Goal: Transaction & Acquisition: Purchase product/service

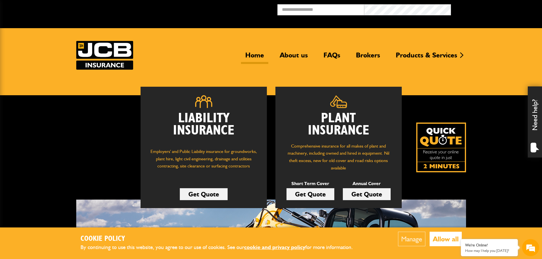
click at [318, 195] on link "Get Quote" at bounding box center [310, 194] width 48 height 12
click at [369, 197] on link "Get Quote" at bounding box center [367, 194] width 48 height 12
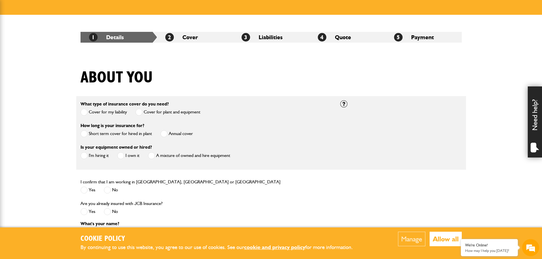
scroll to position [81, 0]
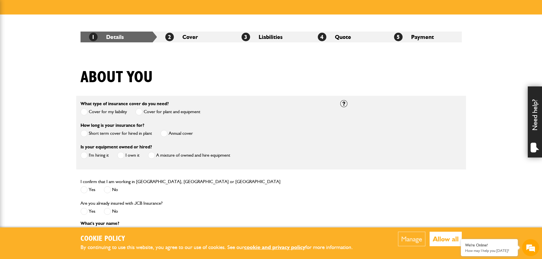
click at [169, 133] on label "Annual cover" at bounding box center [176, 133] width 32 height 7
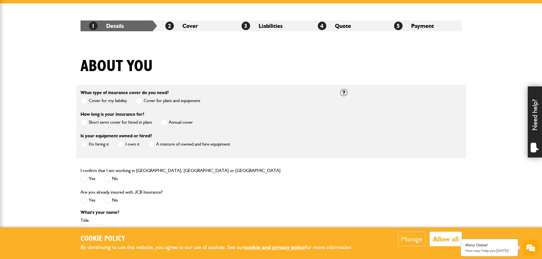
click at [92, 146] on label "I'm hiring it" at bounding box center [94, 144] width 28 height 7
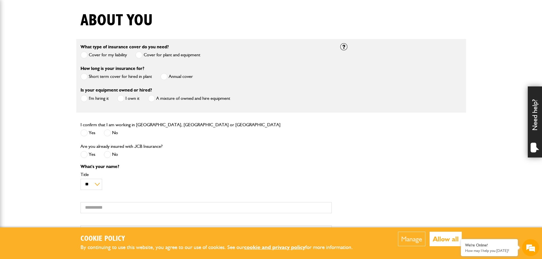
scroll to position [138, 0]
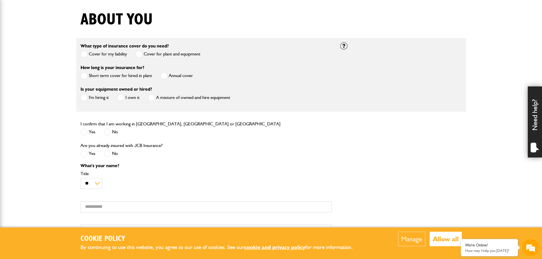
click at [88, 133] on label "Yes" at bounding box center [87, 132] width 15 height 7
click at [109, 155] on span at bounding box center [107, 153] width 7 height 7
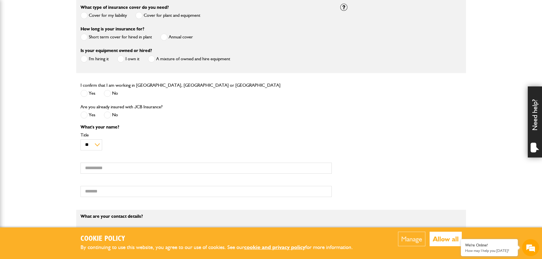
scroll to position [179, 0]
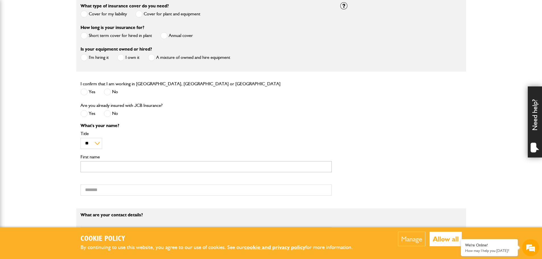
click at [102, 167] on input "First name" at bounding box center [205, 166] width 251 height 11
type input "*******"
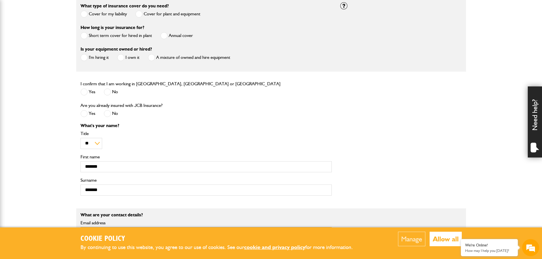
type input "**********"
click at [50, 187] on body "Cookie Policy By continuing to use this website, you agree to our use of cookie…" at bounding box center [271, 231] width 542 height 821
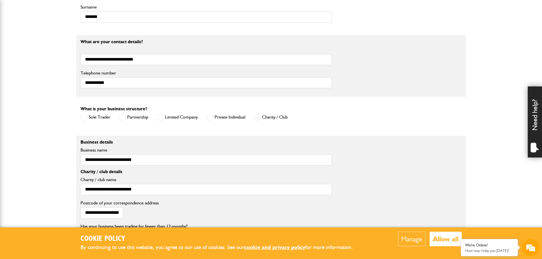
scroll to position [353, 0]
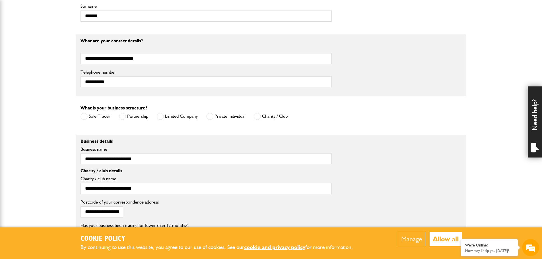
click at [163, 117] on span at bounding box center [160, 116] width 7 height 7
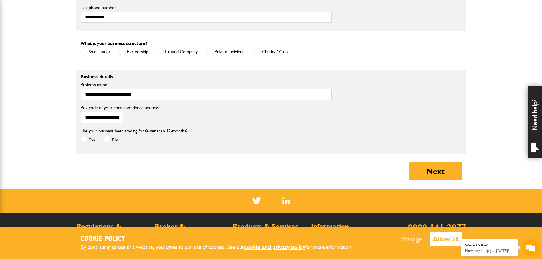
scroll to position [417, 0]
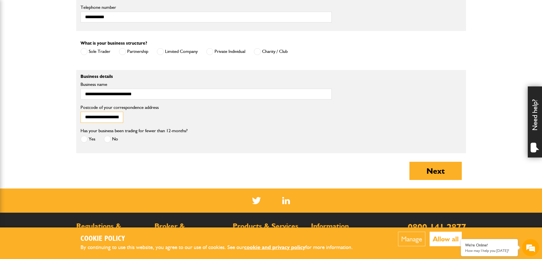
click at [102, 121] on input "**********" at bounding box center [101, 117] width 43 height 11
type input "*"
type input "********"
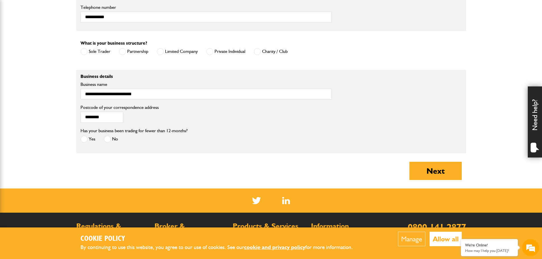
click at [175, 114] on div "******** Postcode of your correspondence address" at bounding box center [271, 115] width 390 height 23
click at [109, 142] on span at bounding box center [107, 139] width 7 height 7
click at [421, 166] on button "Next" at bounding box center [435, 171] width 52 height 18
type input "**********"
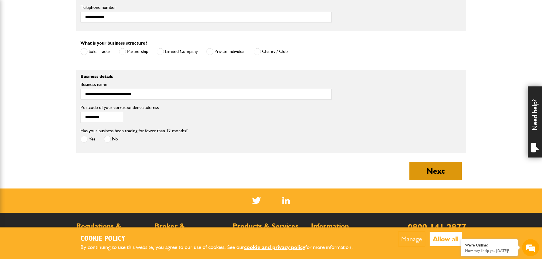
type input "**********"
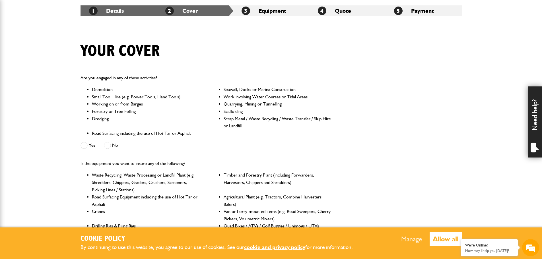
scroll to position [107, 0]
click at [112, 146] on label "No" at bounding box center [111, 145] width 14 height 7
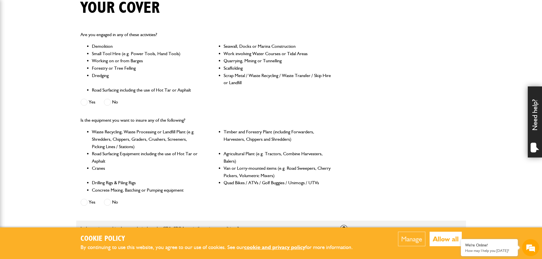
scroll to position [151, 0]
click at [90, 105] on label "Yes" at bounding box center [87, 101] width 15 height 7
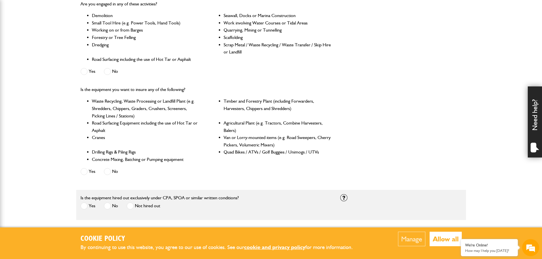
scroll to position [0, 0]
click at [112, 173] on label "No" at bounding box center [111, 171] width 14 height 7
click at [135, 142] on li "Cranes" at bounding box center [146, 141] width 108 height 15
click at [70, 150] on body "Cookie Policy By continuing to use this website, you agree to our use of cookie…" at bounding box center [271, 138] width 542 height 638
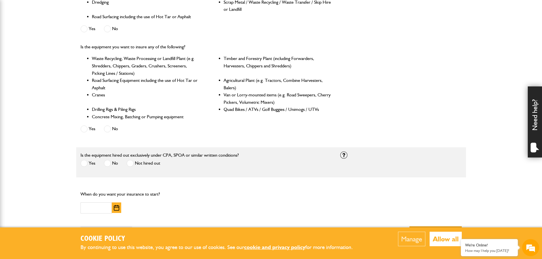
scroll to position [224, 0]
click at [89, 164] on label "Yes" at bounding box center [87, 163] width 15 height 7
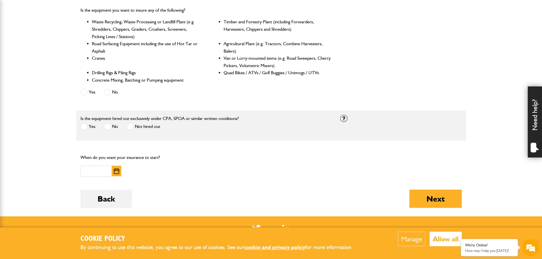
scroll to position [260, 0]
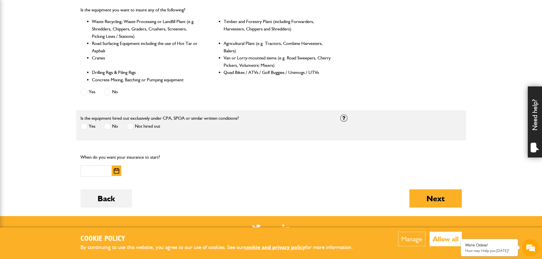
click at [119, 176] on button "button" at bounding box center [116, 170] width 9 height 11
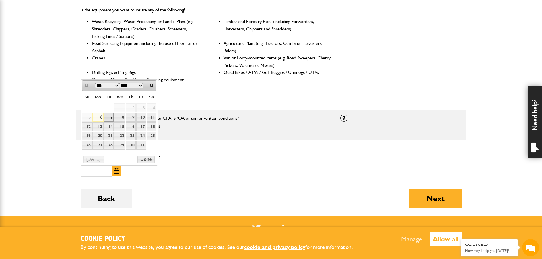
click at [113, 120] on link "7" at bounding box center [109, 117] width 10 height 9
type input "**********"
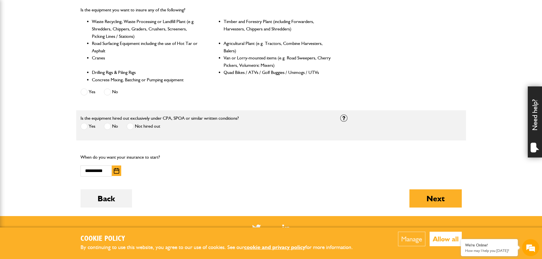
click at [257, 185] on form "Do you need more than £5,000,000 of liability cover? Yes No Which of these acti…" at bounding box center [270, 66] width 381 height 300
click at [437, 199] on button "Next" at bounding box center [435, 198] width 52 height 18
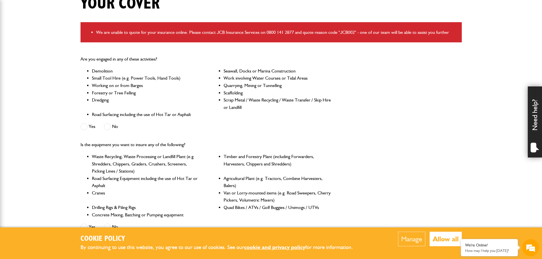
scroll to position [155, 0]
click at [113, 127] on label "No" at bounding box center [111, 126] width 14 height 7
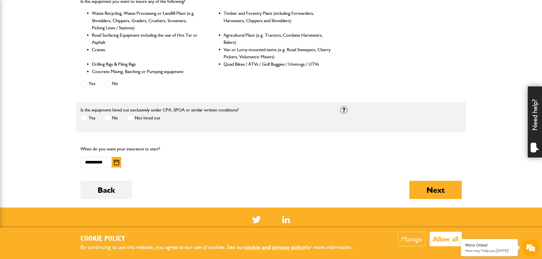
scroll to position [298, 0]
click at [433, 180] on form "Do you need more than £5,000,000 of liability cover? Yes No Which of these acti…" at bounding box center [270, 57] width 381 height 300
click at [432, 188] on button "Next" at bounding box center [435, 190] width 52 height 18
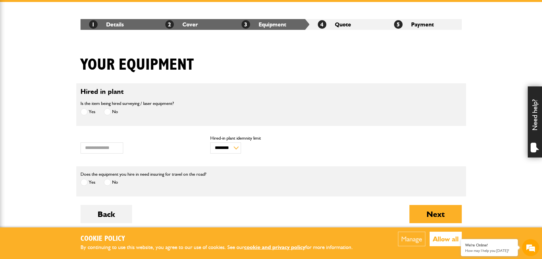
scroll to position [115, 0]
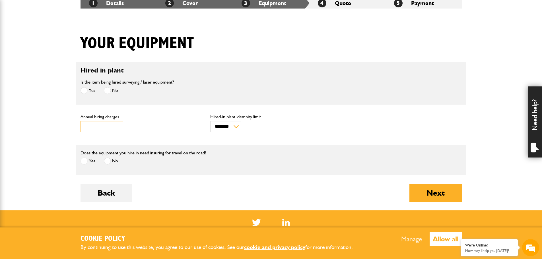
click at [110, 124] on input "***" at bounding box center [101, 126] width 43 height 11
drag, startPoint x: 110, startPoint y: 124, endPoint x: 23, endPoint y: 109, distance: 88.2
click at [23, 109] on body "Cookie Policy By continuing to use this website, you agree to our use of cookie…" at bounding box center [271, 128] width 542 height 487
type input "****"
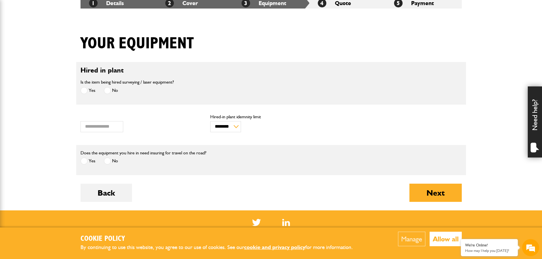
click at [149, 126] on div "**** Annual hiring charges" at bounding box center [140, 124] width 121 height 18
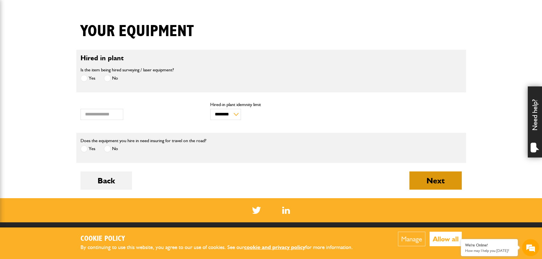
click at [426, 183] on button "Next" at bounding box center [435, 180] width 52 height 18
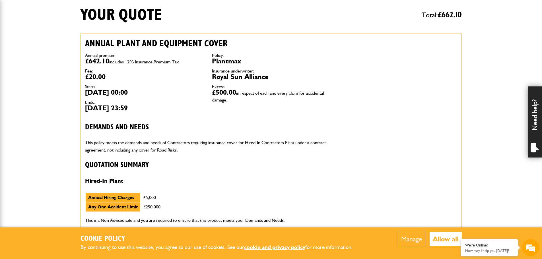
scroll to position [144, 0]
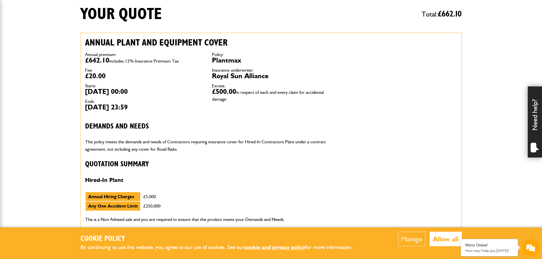
click at [223, 154] on div "Annual plant and equipment cover Annual premium: £642.10 includes 12% Insurance…" at bounding box center [208, 130] width 254 height 195
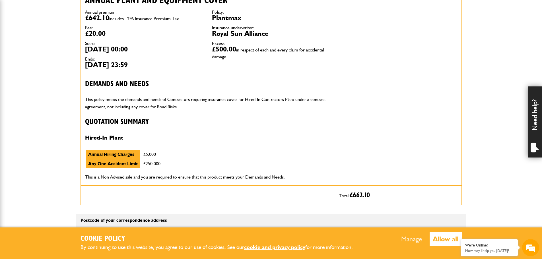
scroll to position [187, 0]
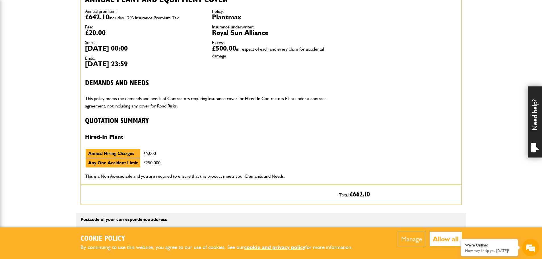
click at [172, 126] on div "Annual plant and equipment cover Annual premium: £642.10 includes 12% Insurance…" at bounding box center [208, 87] width 254 height 195
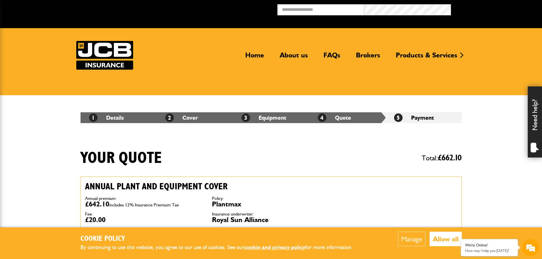
scroll to position [8, 0]
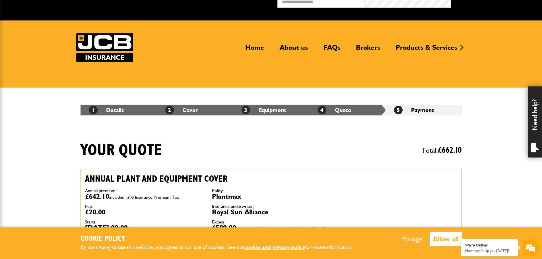
click at [331, 112] on li "4 Quote" at bounding box center [347, 110] width 76 height 11
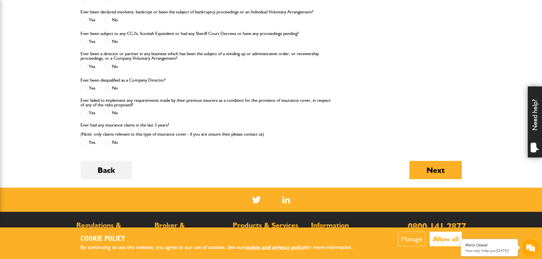
scroll to position [649, 0]
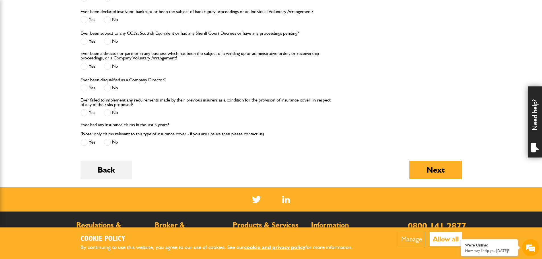
click at [114, 184] on div "Back" at bounding box center [105, 174] width 51 height 27
click at [115, 174] on button "Back" at bounding box center [105, 170] width 51 height 18
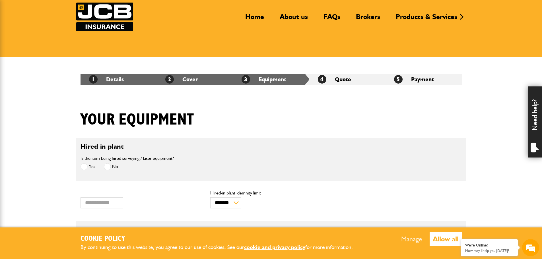
scroll to position [39, 0]
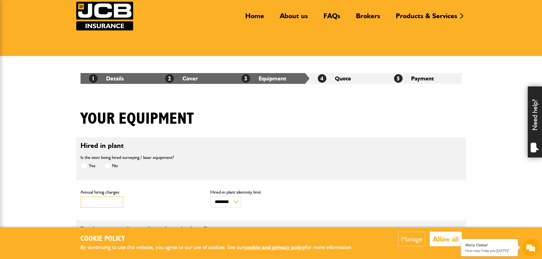
click at [104, 204] on input "****" at bounding box center [101, 201] width 43 height 11
click at [105, 204] on input "*****" at bounding box center [101, 201] width 43 height 11
type input "*****"
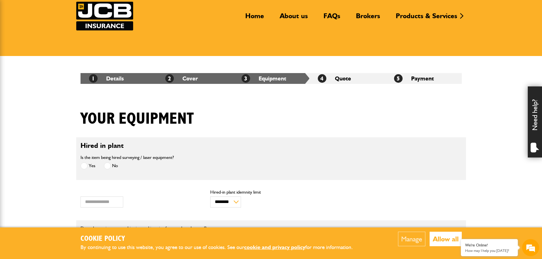
click at [142, 197] on div "***** Annual hiring charges" at bounding box center [140, 199] width 121 height 18
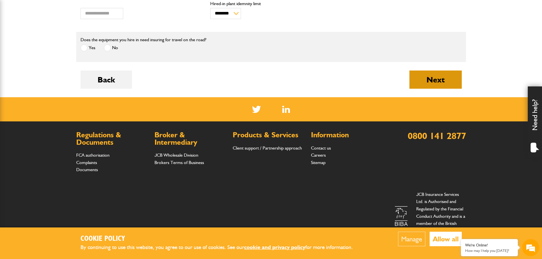
click at [413, 82] on button "Next" at bounding box center [435, 80] width 52 height 18
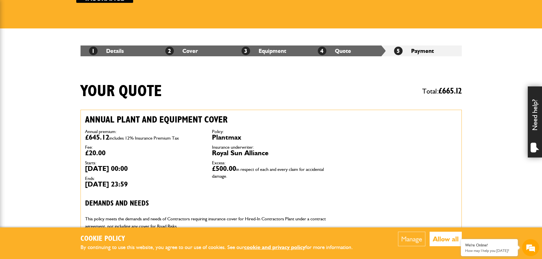
click at [273, 187] on div "Annual premium: £645.12 includes 12% Insurance Premium Tax Fee: £20.00 Starts: …" at bounding box center [208, 158] width 254 height 67
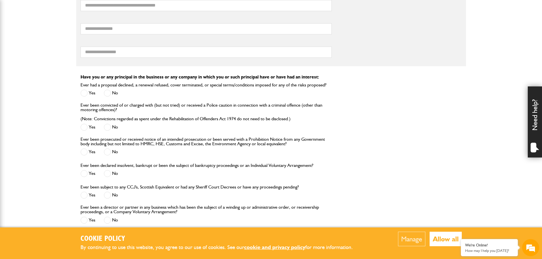
scroll to position [543, 0]
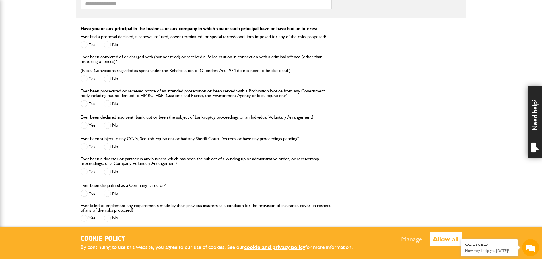
click at [446, 236] on button "Allow all" at bounding box center [445, 239] width 32 height 15
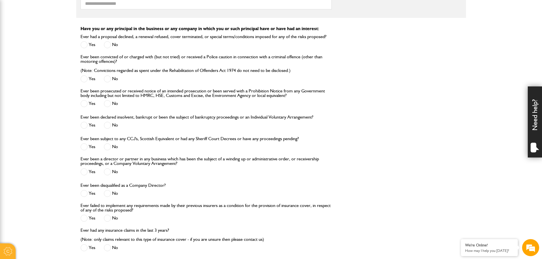
scroll to position [740, 0]
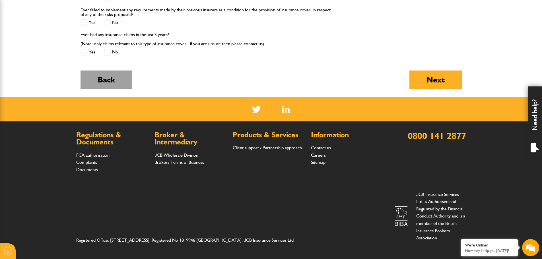
click at [107, 82] on button "Back" at bounding box center [105, 80] width 51 height 18
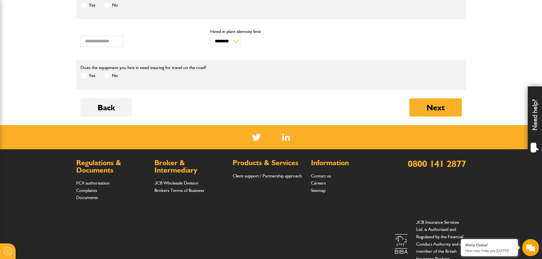
scroll to position [228, 0]
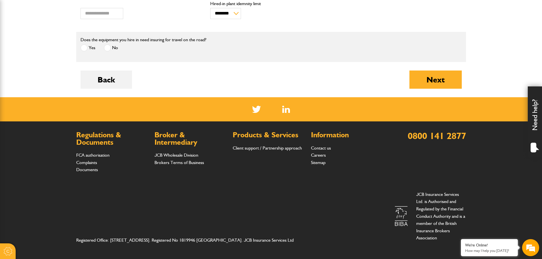
click at [109, 68] on form "Hired in plant Is the item being hired surveying / laser equipment? Yes No * Va…" at bounding box center [270, 23] width 381 height 148
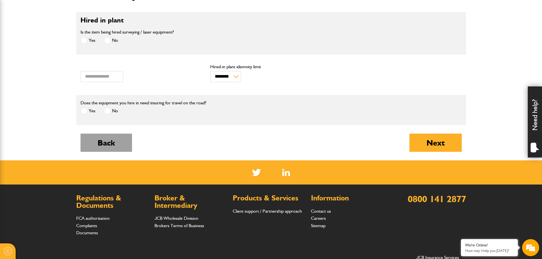
scroll to position [164, 0]
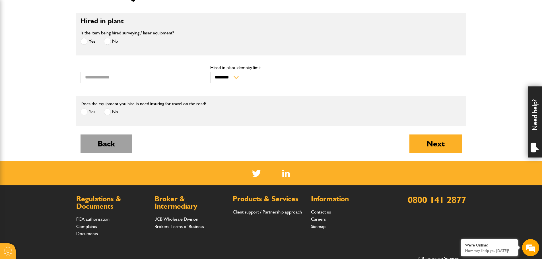
click at [109, 144] on button "Back" at bounding box center [105, 143] width 51 height 18
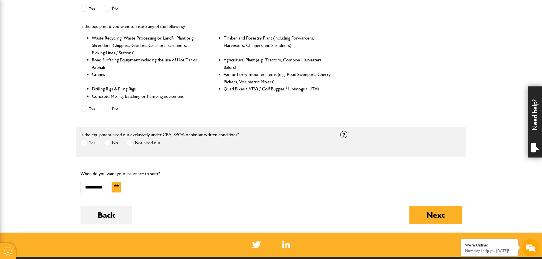
scroll to position [244, 0]
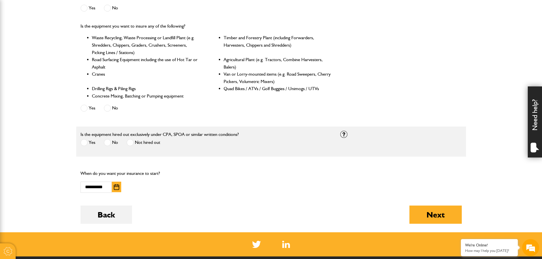
click at [120, 189] on button "button" at bounding box center [116, 187] width 9 height 11
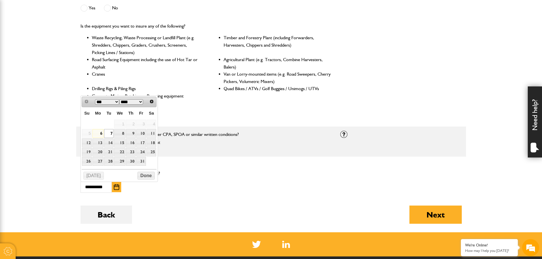
click at [100, 132] on link "6" at bounding box center [97, 133] width 11 height 9
type input "**********"
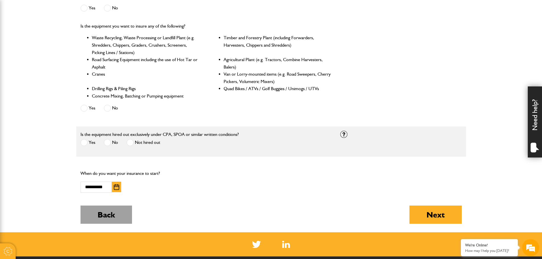
click at [90, 211] on button "Back" at bounding box center [105, 215] width 51 height 18
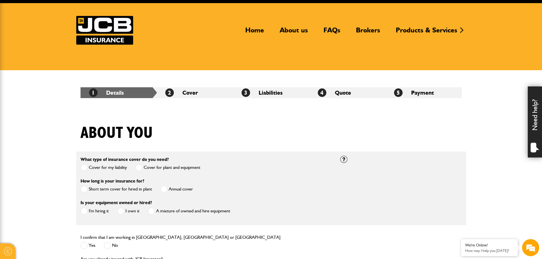
scroll to position [37, 0]
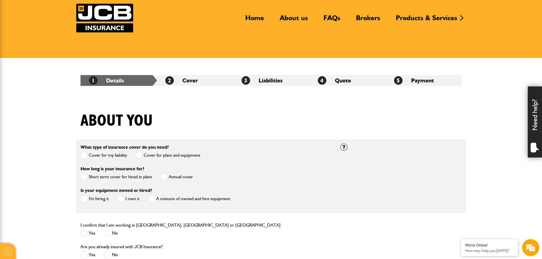
click at [129, 178] on label "Short term cover for hired in plant" at bounding box center [115, 176] width 71 height 7
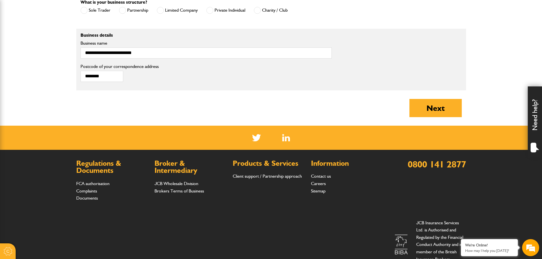
scroll to position [416, 0]
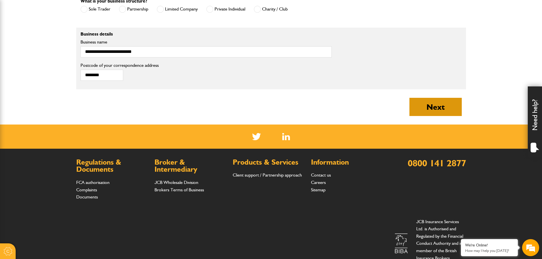
click at [427, 104] on button "Next" at bounding box center [435, 107] width 52 height 18
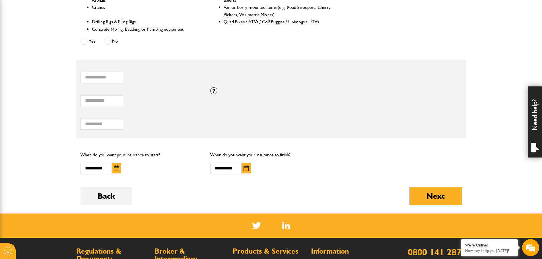
scroll to position [311, 0]
click at [115, 77] on input "*" at bounding box center [101, 77] width 43 height 11
type input "*"
click at [115, 77] on input "*" at bounding box center [101, 77] width 43 height 11
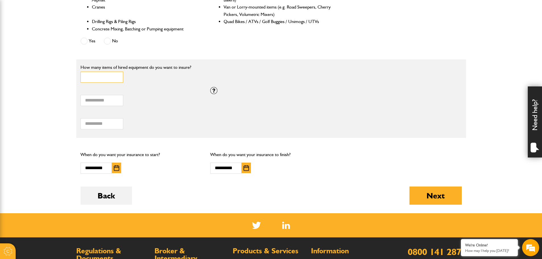
click at [115, 77] on input "*" at bounding box center [101, 77] width 43 height 11
click at [116, 75] on input "*" at bounding box center [101, 77] width 43 height 11
click at [116, 76] on input "*" at bounding box center [101, 77] width 43 height 11
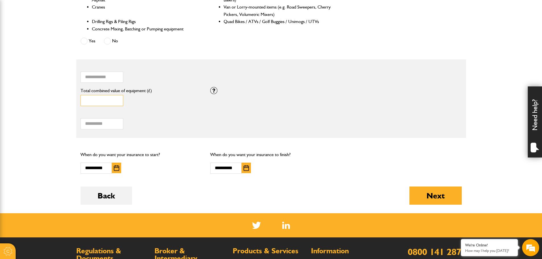
click at [109, 96] on input "*" at bounding box center [101, 100] width 43 height 11
drag, startPoint x: 107, startPoint y: 122, endPoint x: 13, endPoint y: 94, distance: 98.0
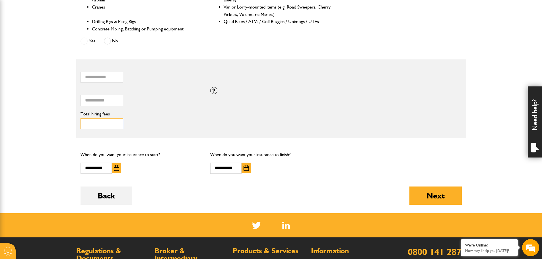
click at [13, 94] on body "Cookie Options You can control which cookies we use with the form below. Please…" at bounding box center [271, 32] width 542 height 686
type input "*****"
click at [95, 105] on input "*" at bounding box center [101, 100] width 43 height 11
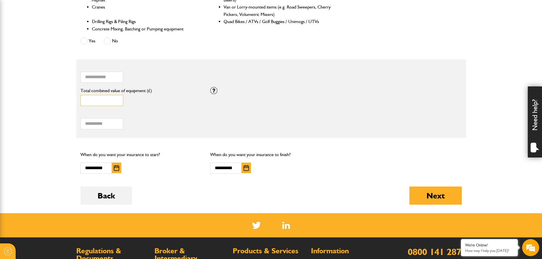
type input "******"
drag, startPoint x: 214, startPoint y: 150, endPoint x: 327, endPoint y: 177, distance: 116.8
click at [327, 177] on div "**********" at bounding box center [271, 162] width 130 height 32
click at [253, 174] on div "**********" at bounding box center [253, 168] width 87 height 11
click at [250, 170] on button "button" at bounding box center [245, 168] width 9 height 11
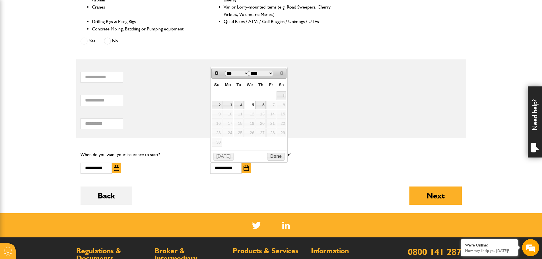
click at [178, 109] on div "****** Total combined value of equipment (£)" at bounding box center [141, 98] width 130 height 23
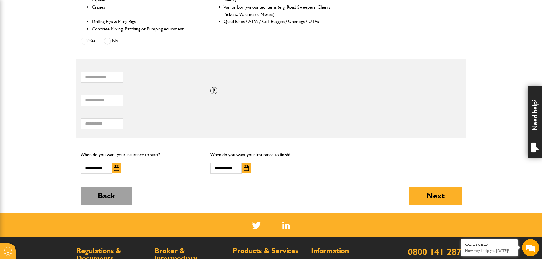
click at [111, 192] on button "Back" at bounding box center [105, 196] width 51 height 18
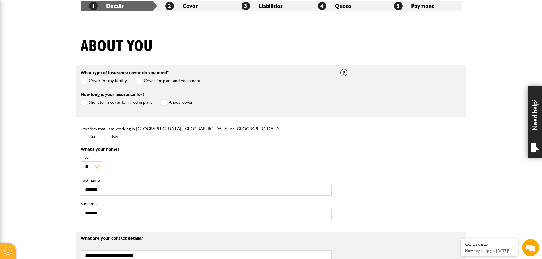
scroll to position [106, 0]
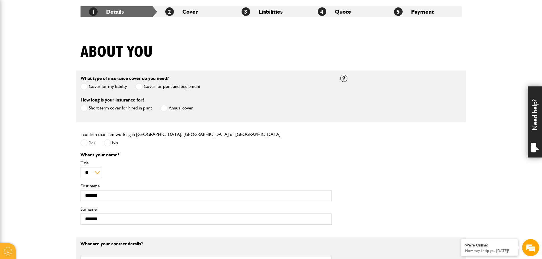
click at [180, 109] on label "Annual cover" at bounding box center [176, 108] width 32 height 7
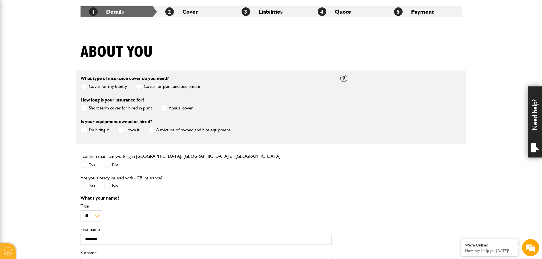
scroll to position [121, 0]
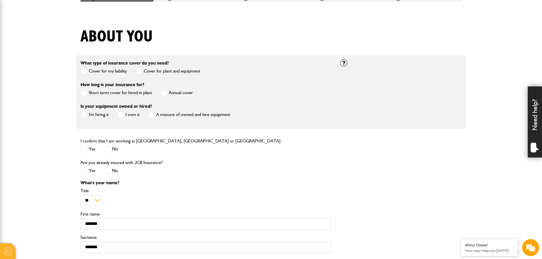
click at [99, 118] on label "I'm hiring it" at bounding box center [94, 114] width 28 height 7
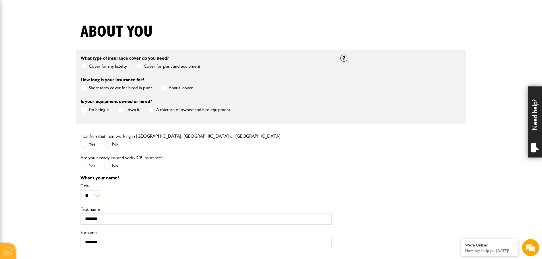
scroll to position [127, 0]
click at [171, 110] on label "A mixture of owned and hire equipment" at bounding box center [189, 109] width 82 height 7
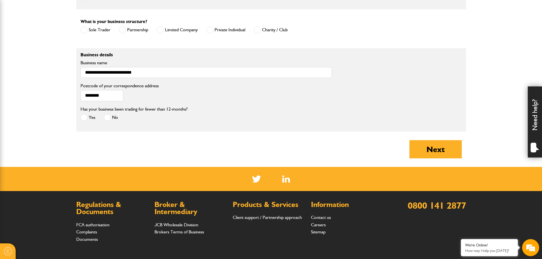
scroll to position [0, 0]
click at [440, 146] on button "Next" at bounding box center [435, 149] width 52 height 18
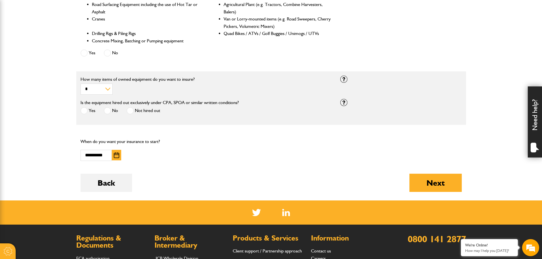
scroll to position [303, 0]
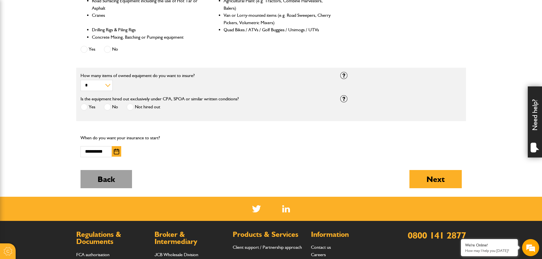
click at [107, 181] on button "Back" at bounding box center [105, 179] width 51 height 18
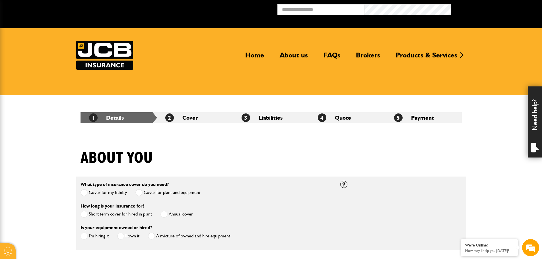
click at [106, 213] on label "Short term cover for hired in plant" at bounding box center [115, 214] width 71 height 7
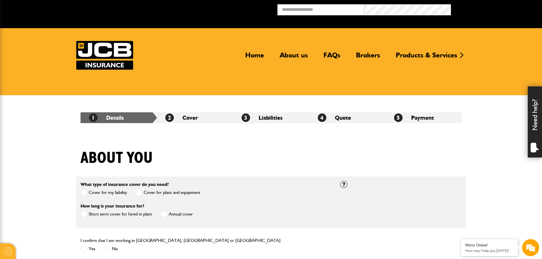
click at [168, 214] on label "Annual cover" at bounding box center [176, 214] width 32 height 7
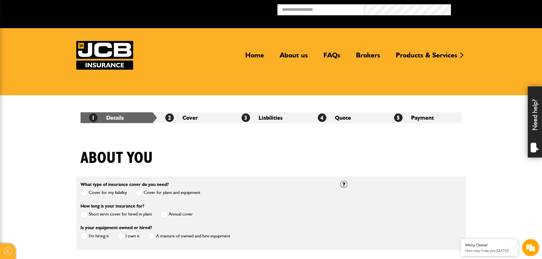
click at [97, 234] on label "I'm hiring it" at bounding box center [94, 236] width 28 height 7
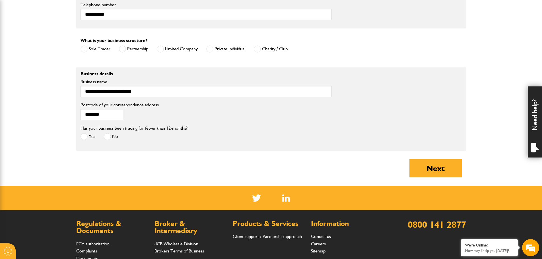
scroll to position [510, 0]
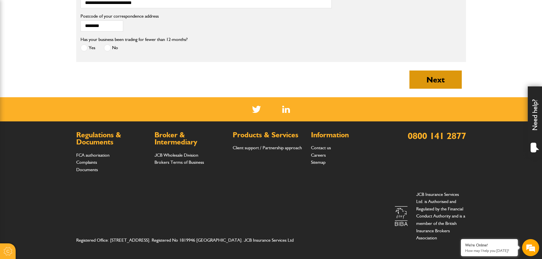
click at [426, 85] on button "Next" at bounding box center [435, 80] width 52 height 18
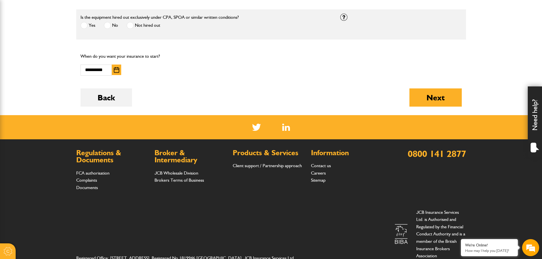
scroll to position [380, 0]
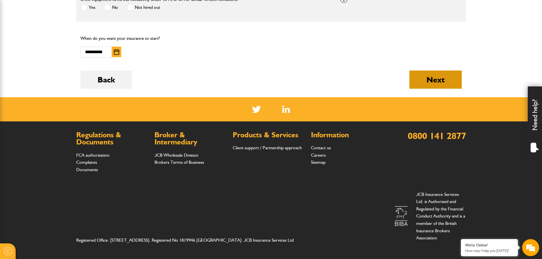
click at [420, 73] on button "Next" at bounding box center [435, 80] width 52 height 18
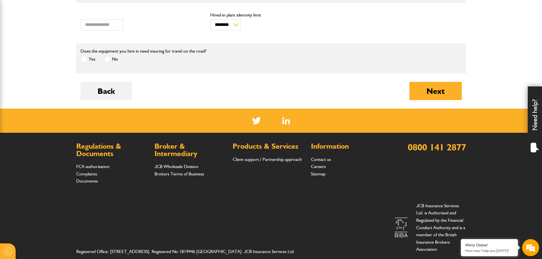
scroll to position [228, 0]
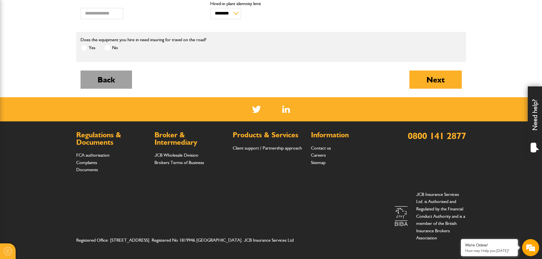
click at [107, 78] on button "Back" at bounding box center [105, 80] width 51 height 18
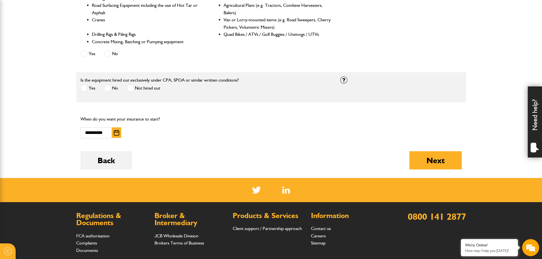
scroll to position [380, 0]
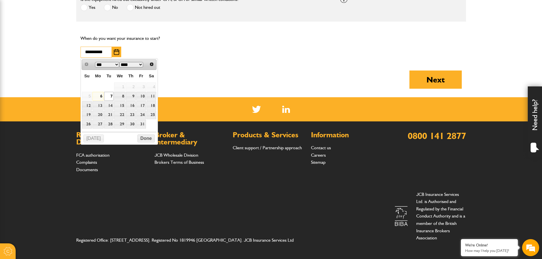
click at [103, 52] on input "**********" at bounding box center [95, 52] width 31 height 11
click at [96, 95] on link "6" at bounding box center [97, 96] width 11 height 9
type input "**********"
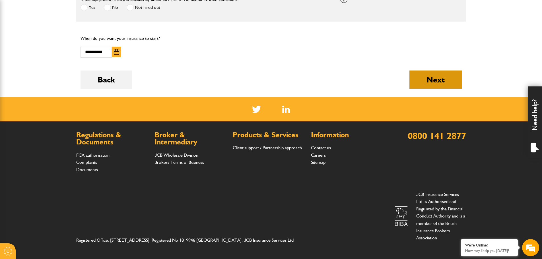
click at [433, 83] on button "Next" at bounding box center [435, 80] width 52 height 18
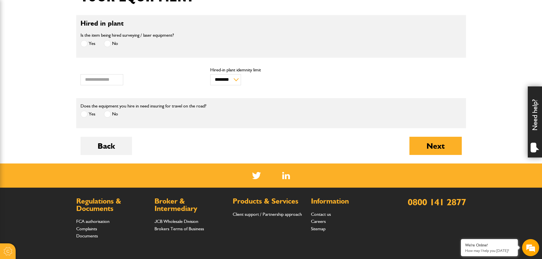
scroll to position [162, 0]
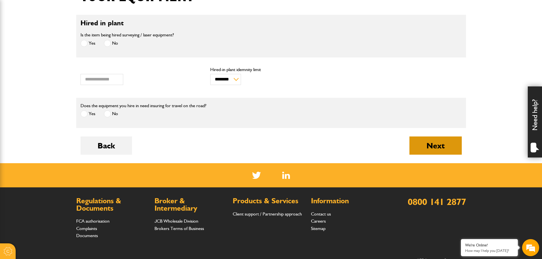
click at [431, 146] on button "Next" at bounding box center [435, 145] width 52 height 18
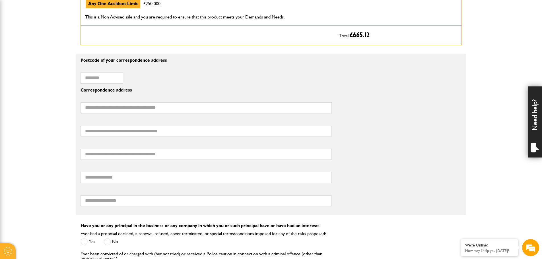
scroll to position [347, 0]
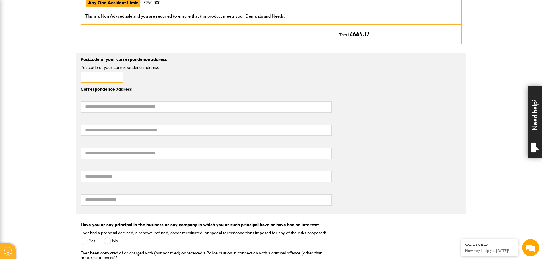
click at [96, 80] on input "Postcode of your correspondence address" at bounding box center [101, 77] width 43 height 11
type input "********"
click at [135, 108] on input "first line of your correspondence address" at bounding box center [205, 107] width 251 height 11
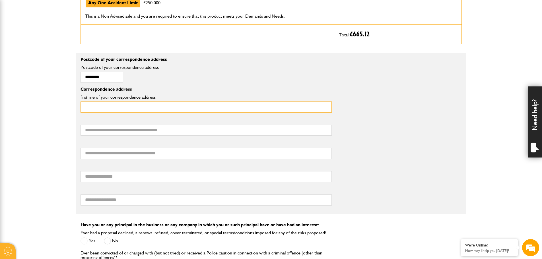
click at [135, 108] on input "first line of your correspondence address" at bounding box center [205, 107] width 251 height 11
type input "**********"
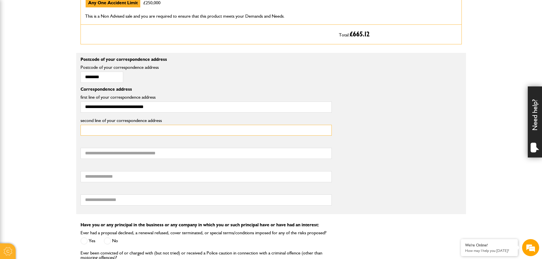
click at [150, 130] on input "second line of your correspondence address" at bounding box center [205, 130] width 251 height 11
type input "**********"
click at [136, 156] on input "third line of your correspondence address" at bounding box center [205, 153] width 251 height 11
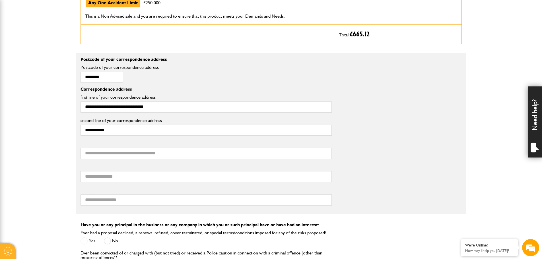
click at [128, 144] on label "third line of your correspondence address" at bounding box center [205, 143] width 251 height 5
click at [128, 148] on input "third line of your correspondence address" at bounding box center [205, 153] width 251 height 11
click at [124, 158] on input "third line of your correspondence address" at bounding box center [205, 153] width 251 height 11
type input "*"
click at [124, 158] on input "********" at bounding box center [205, 153] width 251 height 11
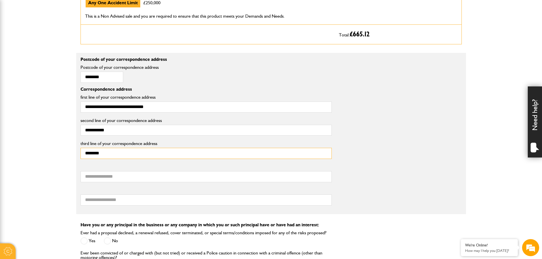
type input "********"
type input "*"
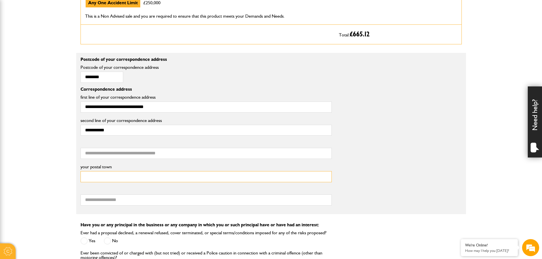
paste input "********"
type input "********"
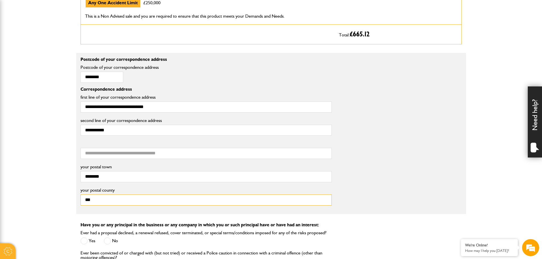
type input "**********"
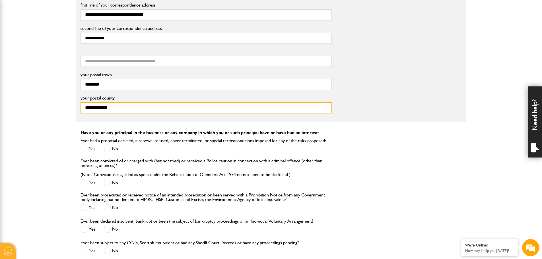
scroll to position [440, 0]
click at [107, 151] on span at bounding box center [107, 148] width 7 height 7
click at [106, 181] on span at bounding box center [107, 182] width 7 height 7
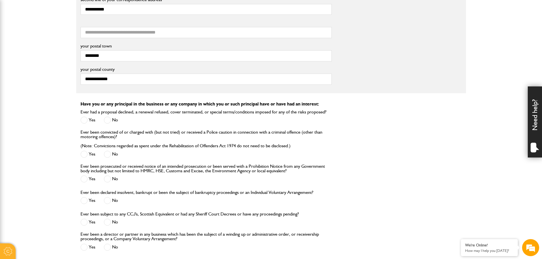
scroll to position [468, 0]
click at [111, 177] on label "No" at bounding box center [111, 178] width 14 height 7
click at [108, 202] on span at bounding box center [107, 200] width 7 height 7
click at [110, 225] on span at bounding box center [107, 221] width 7 height 7
click at [110, 239] on label "Ever been a director or partner in any business which has been the subject of a…" at bounding box center [205, 236] width 251 height 9
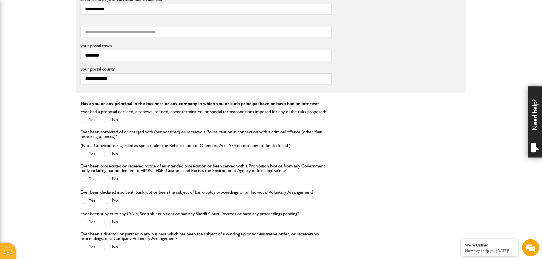
click at [110, 239] on label "Ever been a director or partner in any business which has been the subject of a…" at bounding box center [205, 236] width 251 height 9
click at [111, 245] on span at bounding box center [107, 246] width 7 height 7
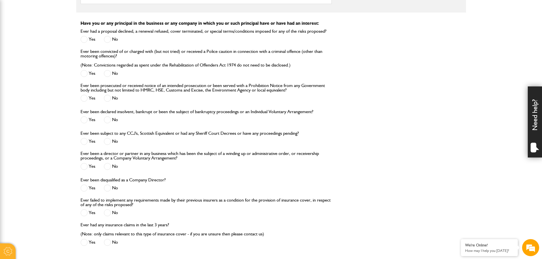
scroll to position [551, 0]
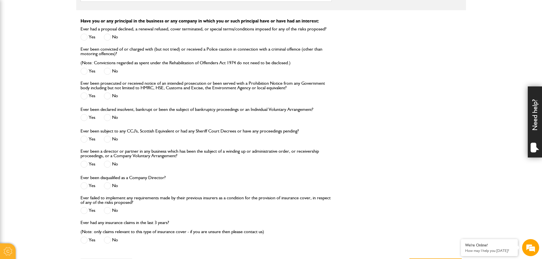
click at [109, 186] on span at bounding box center [107, 185] width 7 height 7
click at [111, 211] on label "No" at bounding box center [111, 210] width 14 height 7
click at [109, 240] on span at bounding box center [107, 240] width 7 height 7
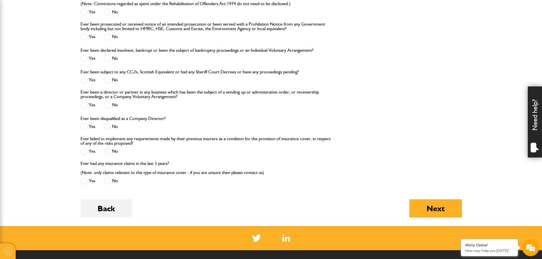
scroll to position [624, 0]
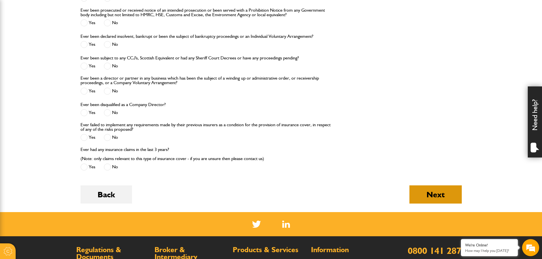
click at [427, 193] on button "Next" at bounding box center [435, 194] width 52 height 18
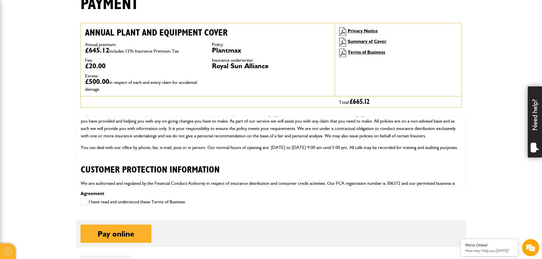
scroll to position [30, 0]
click at [110, 203] on label "I have read and understood these Terms of Business" at bounding box center [132, 201] width 104 height 7
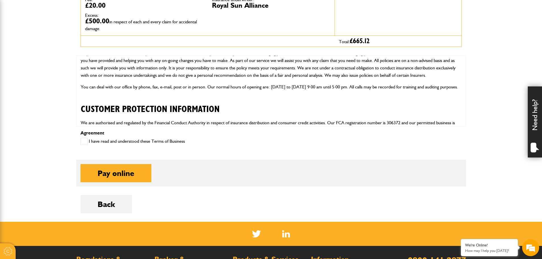
scroll to position [216, 0]
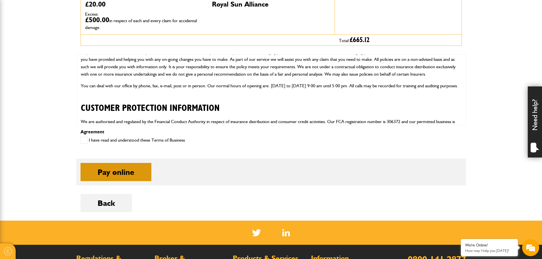
click at [132, 171] on button "Pay online" at bounding box center [115, 172] width 71 height 18
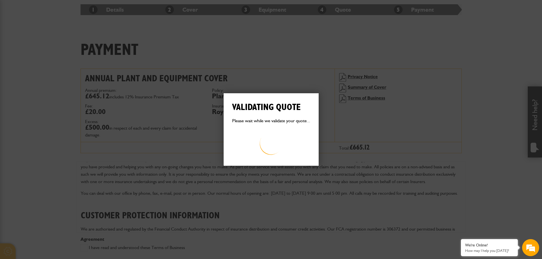
scroll to position [0, 0]
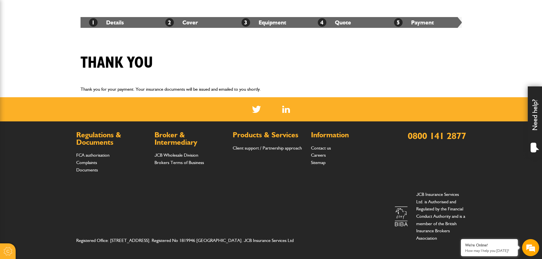
click at [181, 192] on div "Registered Office: [STREET_ADDRESS]. Registered No 1819946 [GEOGRAPHIC_DATA]. J…" at bounding box center [271, 216] width 390 height 60
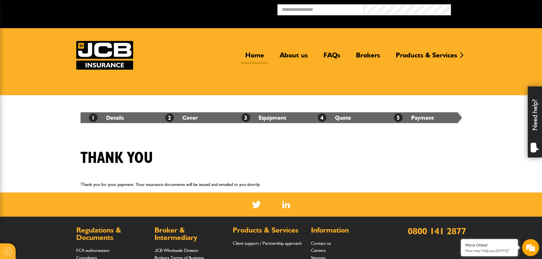
click at [253, 58] on link "Home" at bounding box center [254, 57] width 27 height 13
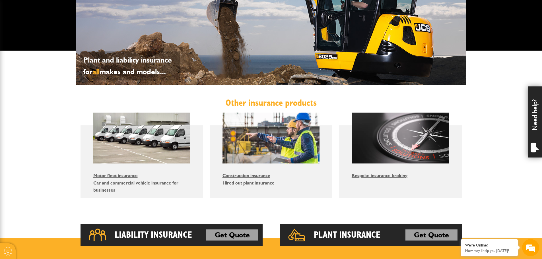
scroll to position [259, 0]
